Goal: Information Seeking & Learning: Learn about a topic

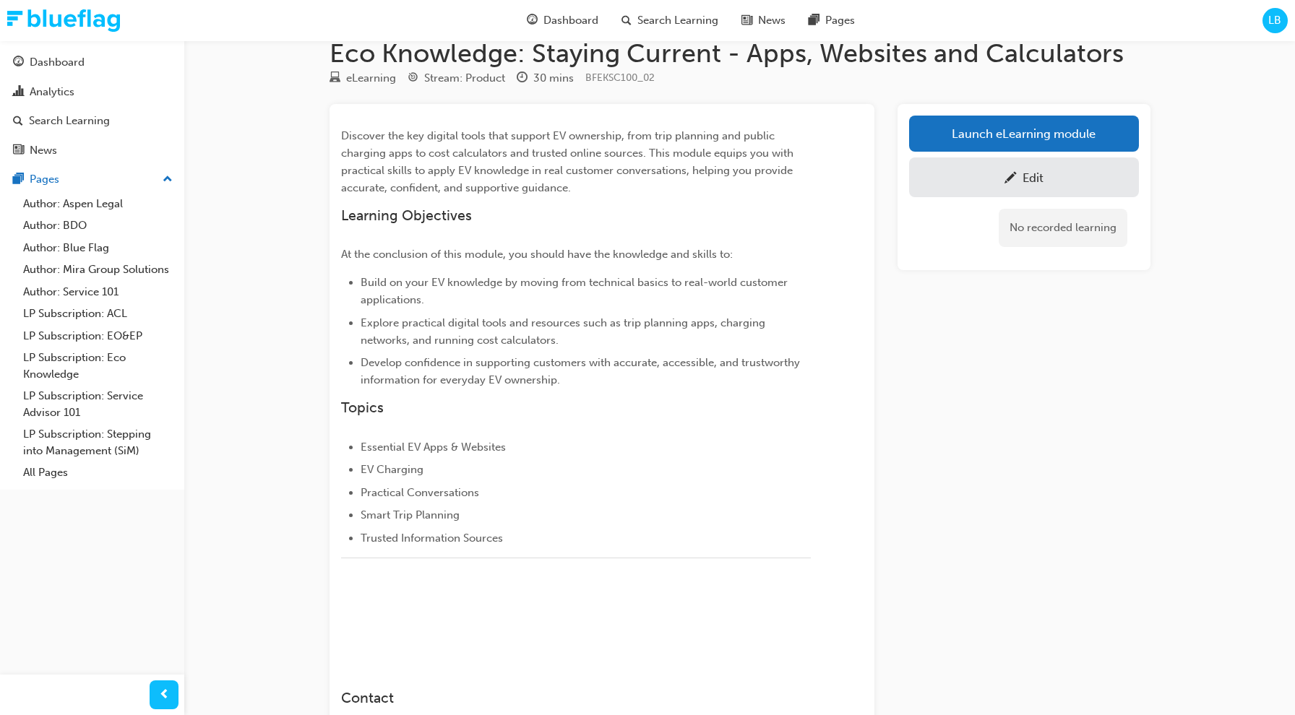
scroll to position [27, 0]
click at [1011, 129] on link "Launch eLearning module" at bounding box center [1024, 132] width 230 height 36
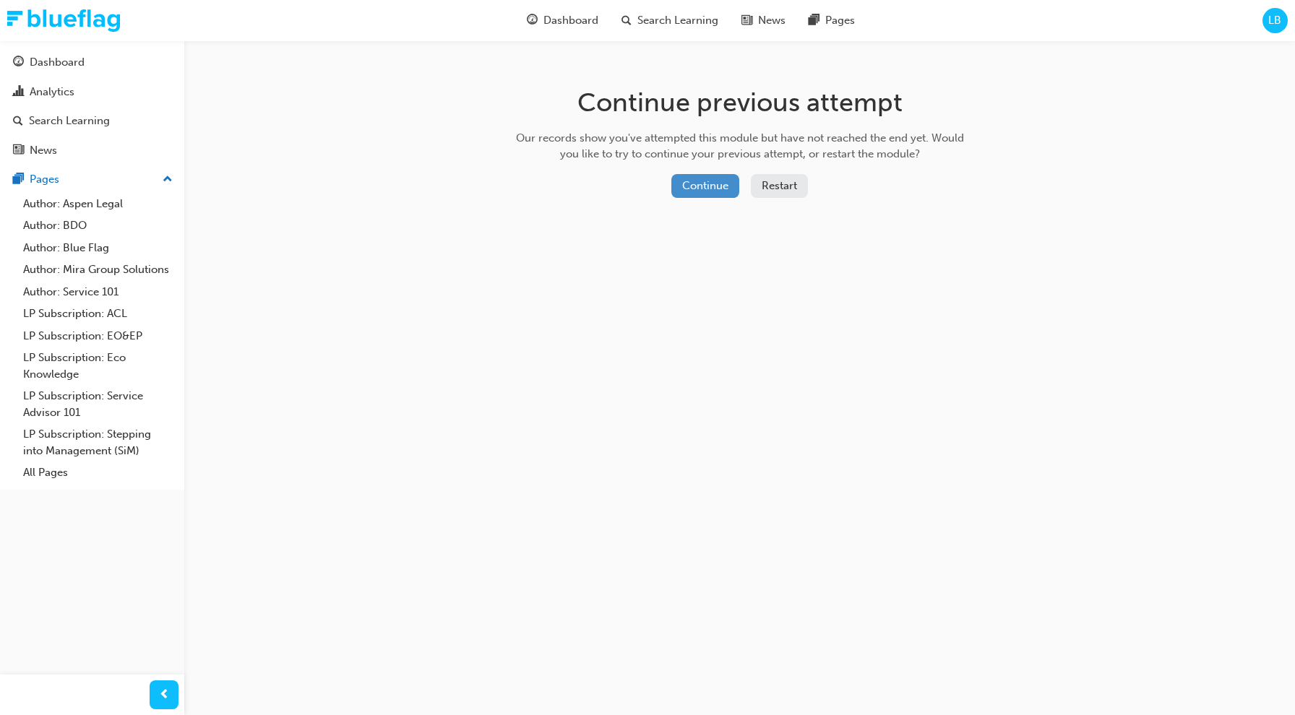
click at [719, 188] on button "Continue" at bounding box center [705, 186] width 68 height 24
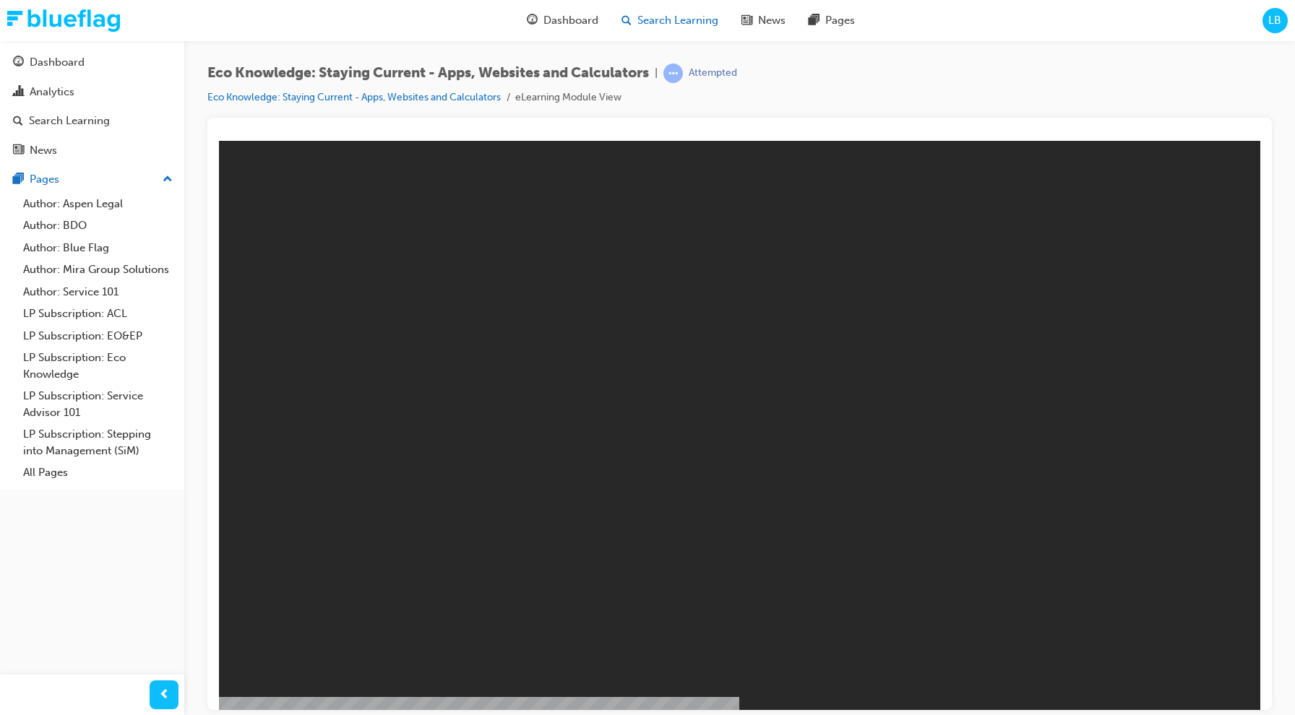
click at [692, 25] on span "Search Learning" at bounding box center [677, 20] width 81 height 17
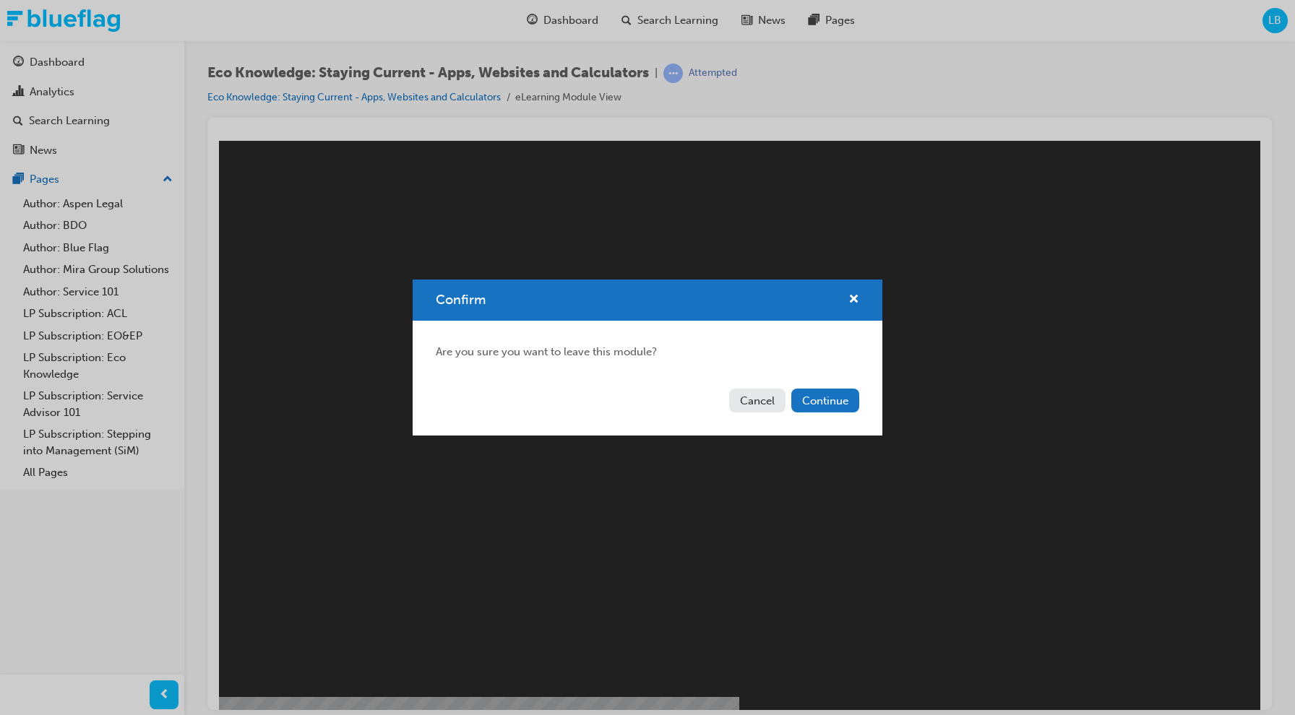
click at [764, 408] on button "Cancel" at bounding box center [757, 401] width 56 height 24
